Goal: Information Seeking & Learning: Learn about a topic

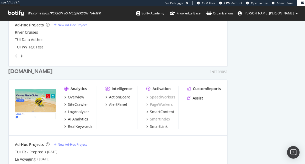
scroll to position [1267, 0]
click at [82, 111] on div "LogAnalyzer" at bounding box center [78, 111] width 21 height 5
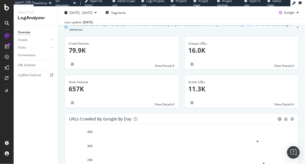
scroll to position [19, 0]
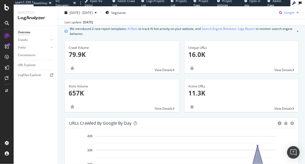
click at [293, 10] on span "Google" at bounding box center [289, 12] width 10 height 4
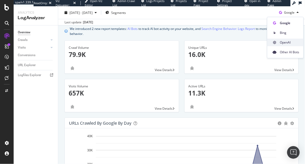
click at [285, 42] on span "OpenAI" at bounding box center [289, 42] width 19 height 5
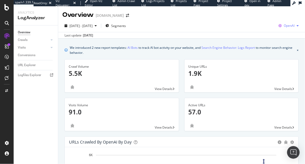
click at [291, 25] on span "OpenAI" at bounding box center [289, 25] width 11 height 4
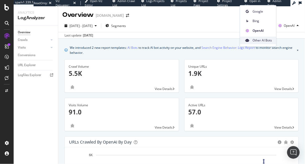
click at [268, 40] on span "Other AI Bots" at bounding box center [262, 40] width 19 height 5
